Goal: Navigation & Orientation: Find specific page/section

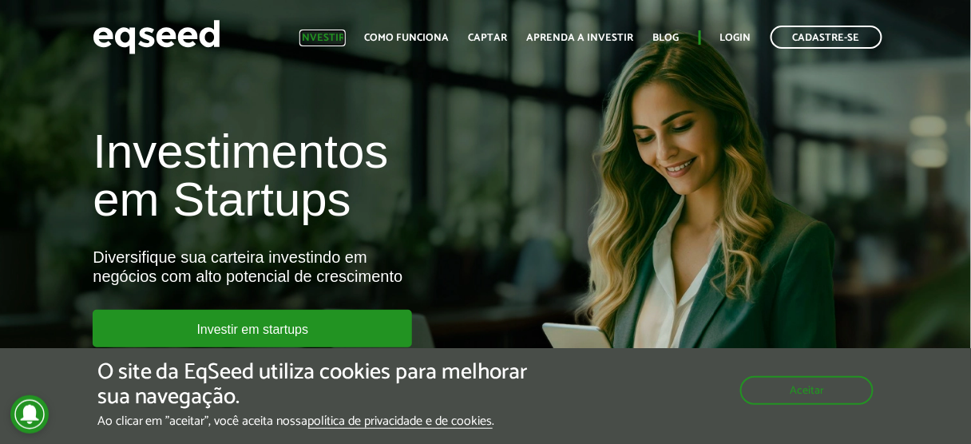
click at [339, 38] on link "Investir" at bounding box center [323, 38] width 46 height 10
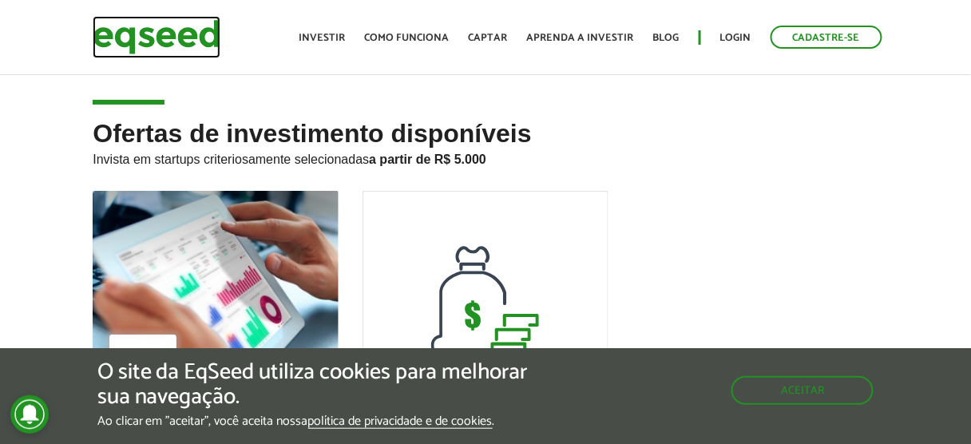
click at [173, 35] on img at bounding box center [157, 37] width 128 height 42
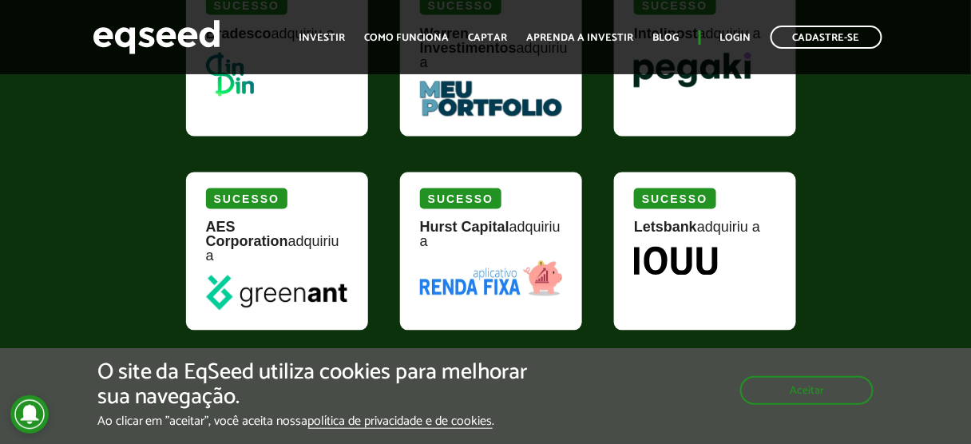
scroll to position [2173, 0]
